Goal: Task Accomplishment & Management: Manage account settings

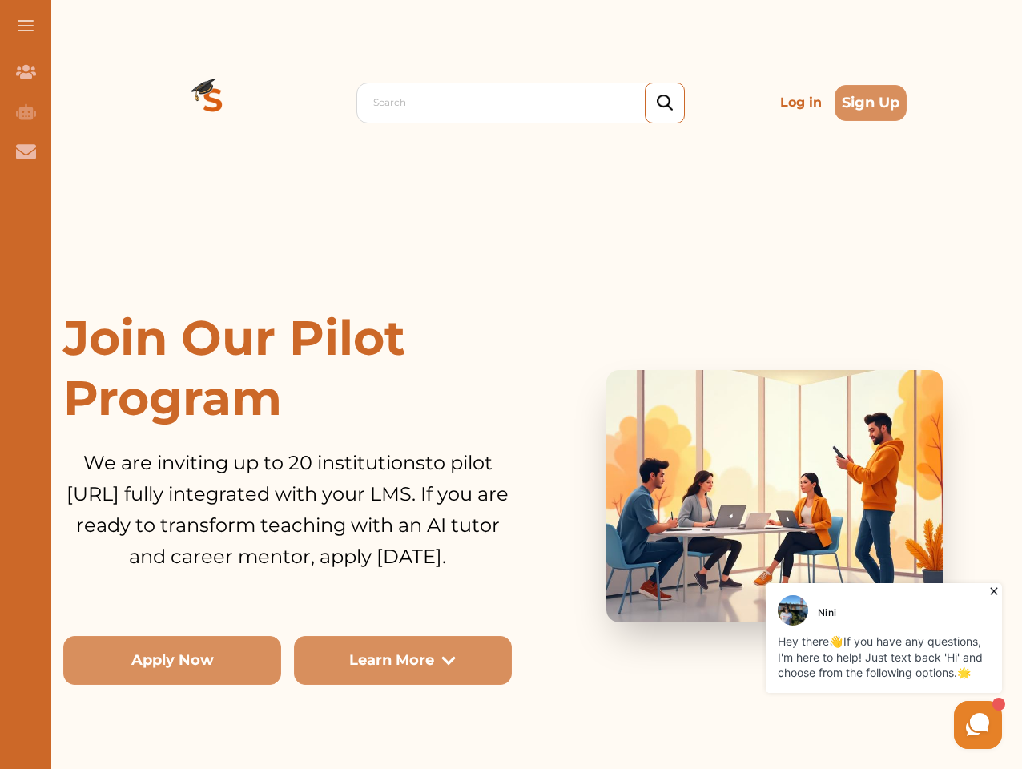
click at [511, 385] on h1 "Join Our Pilot Program" at bounding box center [287, 368] width 449 height 120
click at [26, 26] on span at bounding box center [26, 26] width 16 height 2
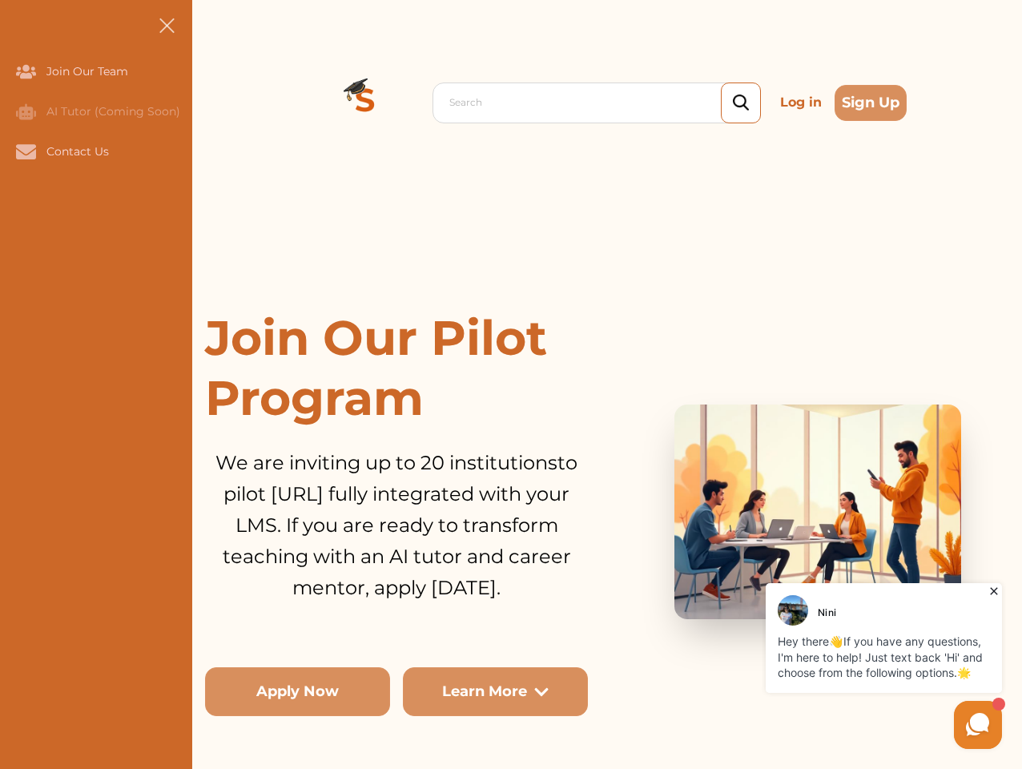
click at [26, 71] on icon "Join Our Team" at bounding box center [26, 72] width 20 height 14
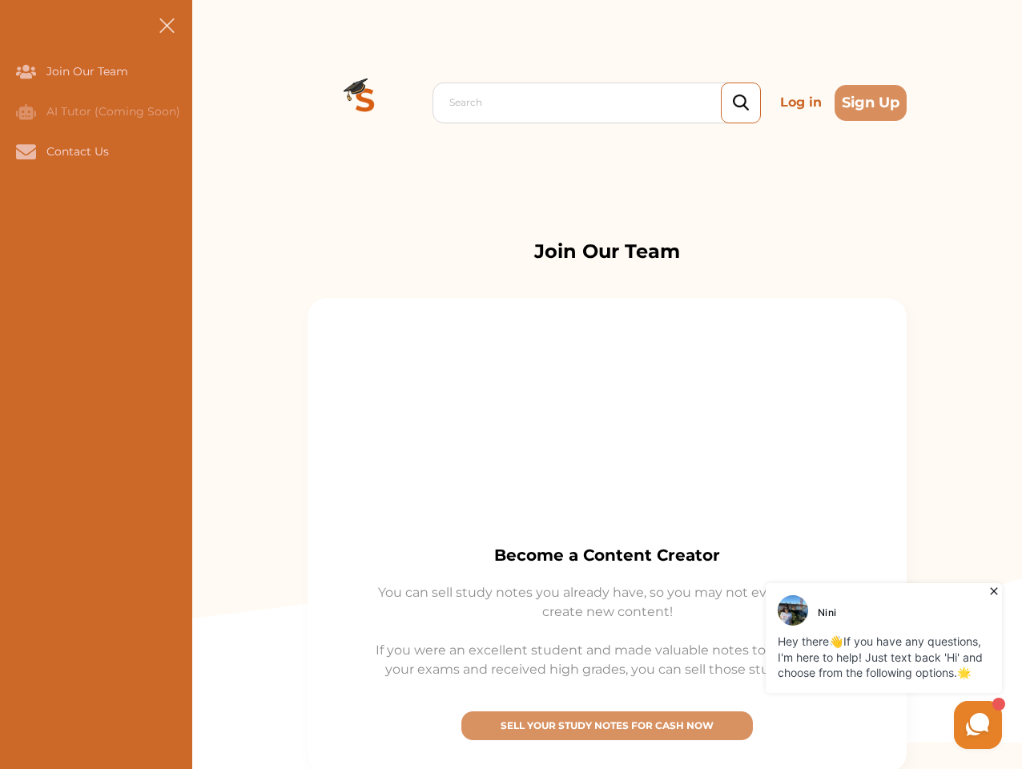
click at [26, 111] on icon "AI Tutor (Coming Soon)" at bounding box center [26, 111] width 20 height 16
click at [26, 151] on icon "Contact Us" at bounding box center [26, 151] width 20 height 14
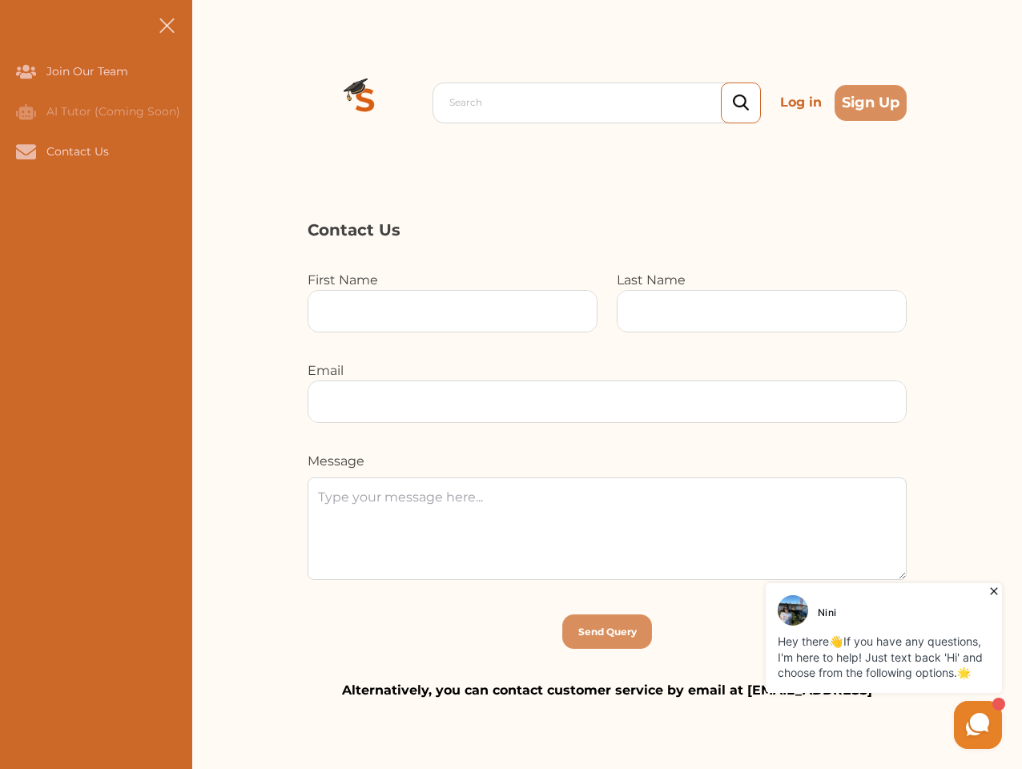
click at [213, 103] on div "Search Log in Sign Up Search Log in Sign Up" at bounding box center [607, 102] width 830 height 205
click at [801, 103] on p "Log in" at bounding box center [801, 103] width 54 height 32
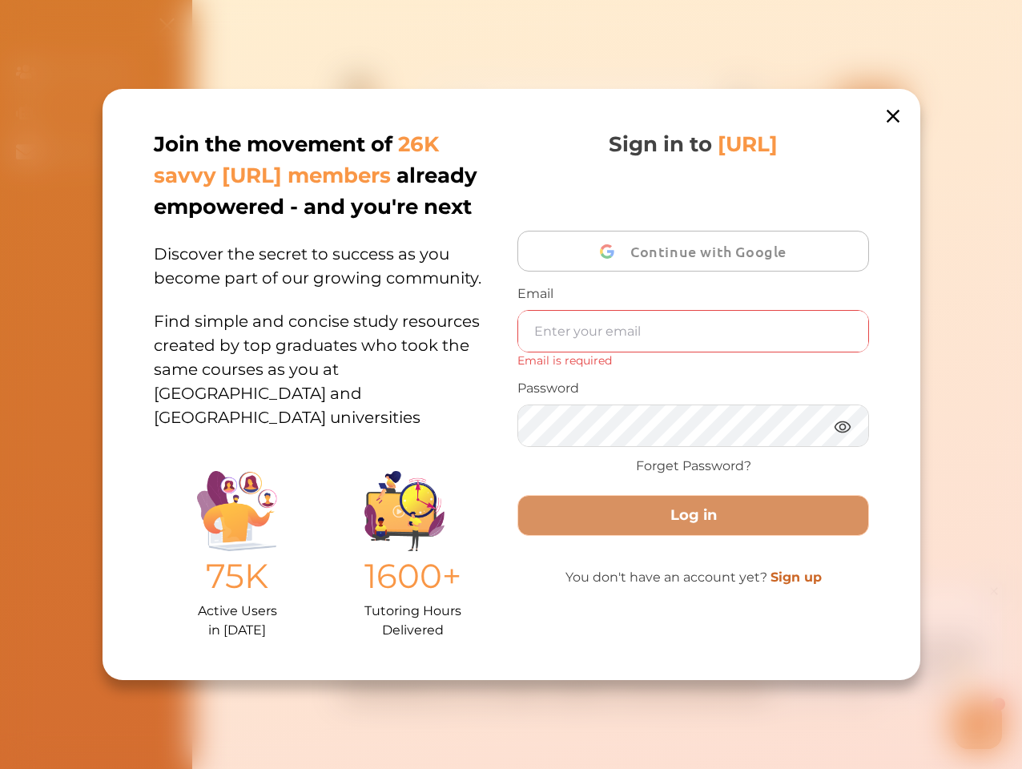
click at [871, 103] on div "Join the movement of 26K savvy [URL] members already empowered - and you're nex…" at bounding box center [512, 384] width 818 height 591
click at [172, 660] on div "Join the movement of 26K savvy [URL] members already empowered - and you're nex…" at bounding box center [512, 384] width 818 height 591
